Goal: Check status: Check status

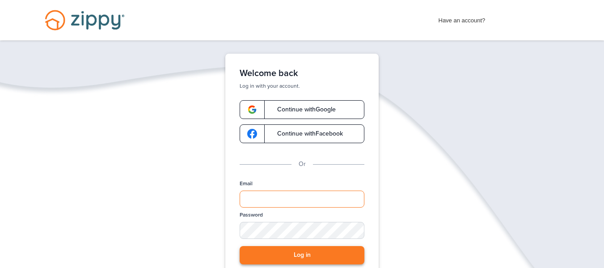
type input "**********"
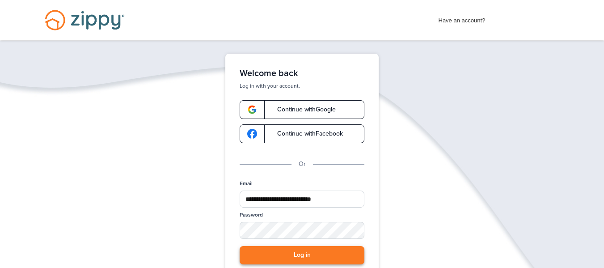
click at [305, 258] on button "Log in" at bounding box center [302, 255] width 125 height 18
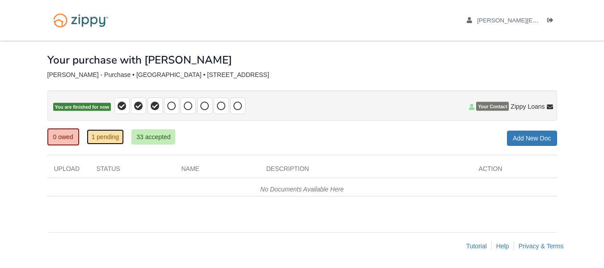
click at [114, 139] on link "1 pending" at bounding box center [106, 136] width 38 height 15
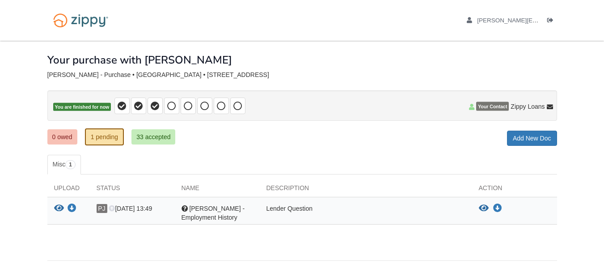
click at [192, 217] on span "[PERSON_NAME] - Employment History" at bounding box center [214, 213] width 64 height 16
click at [59, 207] on icon "View Paige Johnson - Employment History" at bounding box center [59, 208] width 10 height 9
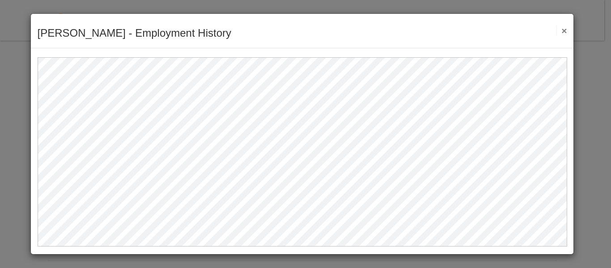
click at [563, 32] on button "×" at bounding box center [562, 30] width 10 height 9
